Goal: Task Accomplishment & Management: Use online tool/utility

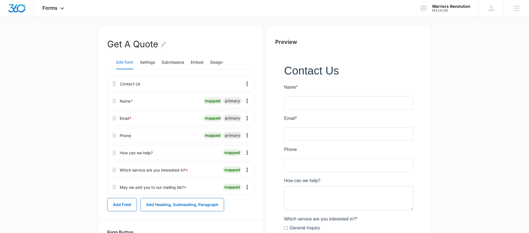
scroll to position [44, 0]
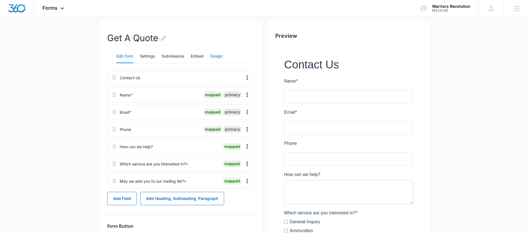
click at [216, 58] on button "Design" at bounding box center [216, 56] width 13 height 13
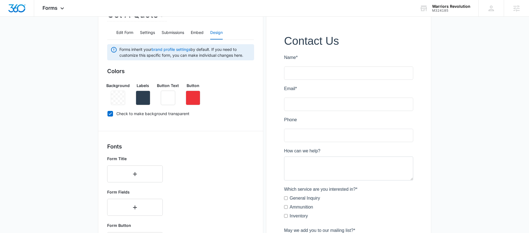
scroll to position [68, 0]
click at [111, 111] on icon at bounding box center [110, 113] width 5 height 5
click at [108, 113] on input "Check to make background transparent" at bounding box center [107, 113] width 0 height 0
click at [111, 111] on icon at bounding box center [110, 113] width 5 height 5
click at [108, 113] on input "Check to make background transparent" at bounding box center [107, 113] width 0 height 0
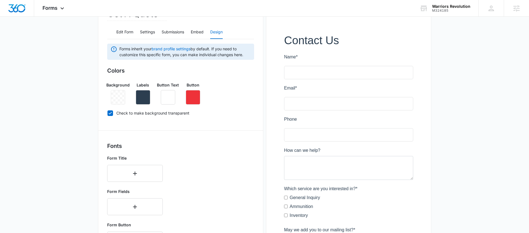
click at [111, 112] on icon at bounding box center [110, 113] width 3 height 3
click at [108, 113] on input "Check to make background transparent" at bounding box center [107, 113] width 0 height 0
click at [111, 112] on icon at bounding box center [110, 113] width 3 height 3
click at [108, 113] on input "Check to make background transparent" at bounding box center [107, 113] width 0 height 0
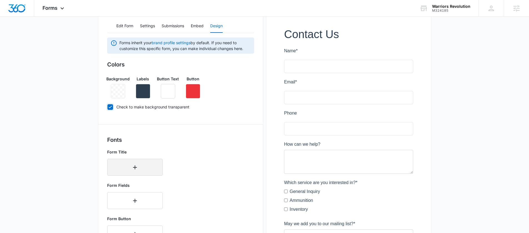
scroll to position [78, 0]
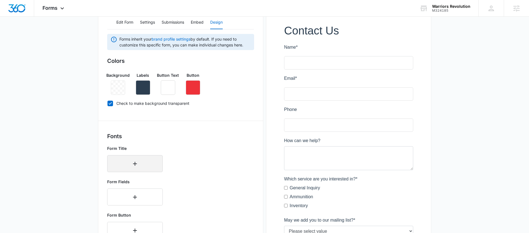
click at [141, 158] on button "button" at bounding box center [135, 163] width 56 height 17
click at [58, 139] on main "Edit Form Get A Quote Edit Form Settings Submissions Embed Design Forms inherit…" at bounding box center [264, 186] width 529 height 461
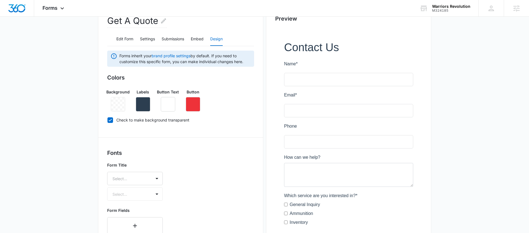
scroll to position [1, 0]
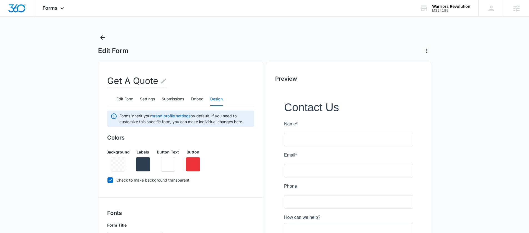
click at [110, 179] on icon at bounding box center [110, 180] width 5 height 5
click at [108, 180] on input "Check to make background transparent" at bounding box center [107, 180] width 0 height 0
click at [116, 182] on label "Check to make background transparent" at bounding box center [180, 180] width 147 height 6
click at [108, 180] on input "Check to make background transparent" at bounding box center [107, 180] width 0 height 0
checkbox input "true"
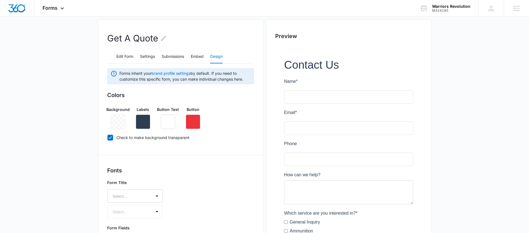
scroll to position [48, 0]
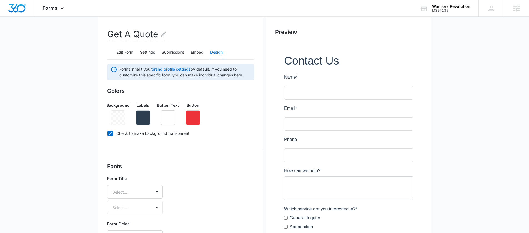
click at [63, 131] on main "Edit Form Get A Quote Edit Form Settings Submissions Embed Design Forms inherit…" at bounding box center [264, 216] width 529 height 461
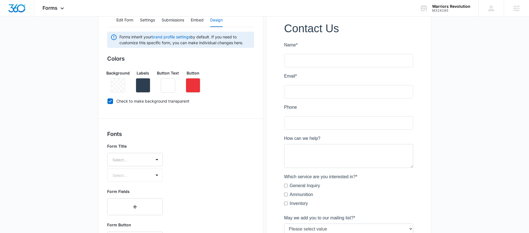
scroll to position [30, 0]
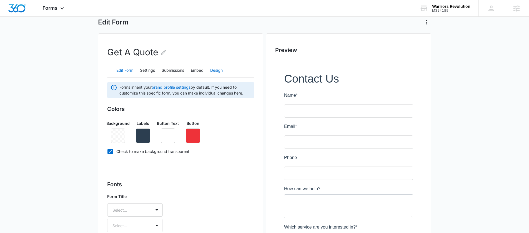
click at [131, 72] on button "Edit Form" at bounding box center [124, 70] width 17 height 13
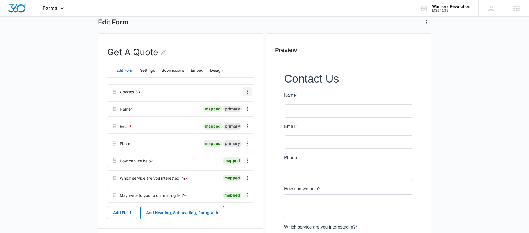
click at [243, 94] on button "Overflow Menu" at bounding box center [247, 91] width 9 height 9
click at [238, 105] on button "Edit" at bounding box center [236, 107] width 32 height 8
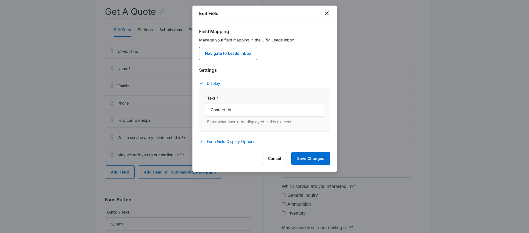
scroll to position [74, 0]
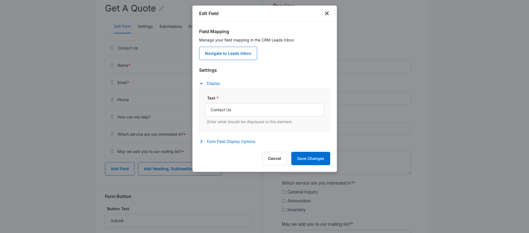
click at [229, 135] on div "Settings Display Text * Contact Us Enter what should be displayed in this eleme…" at bounding box center [264, 106] width 131 height 79
click at [229, 139] on button "Form Field Display Options" at bounding box center [230, 141] width 62 height 7
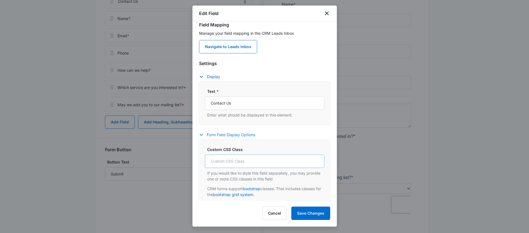
scroll to position [10, 0]
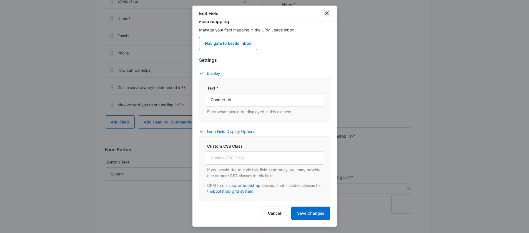
click at [326, 11] on icon "close" at bounding box center [327, 13] width 7 height 7
